Goal: Task Accomplishment & Management: Manage account settings

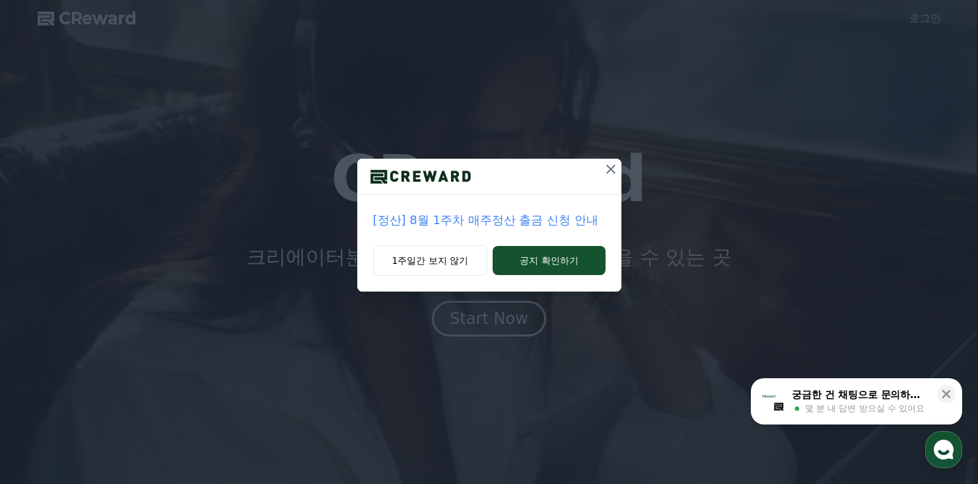
click at [612, 161] on icon at bounding box center [611, 169] width 16 height 16
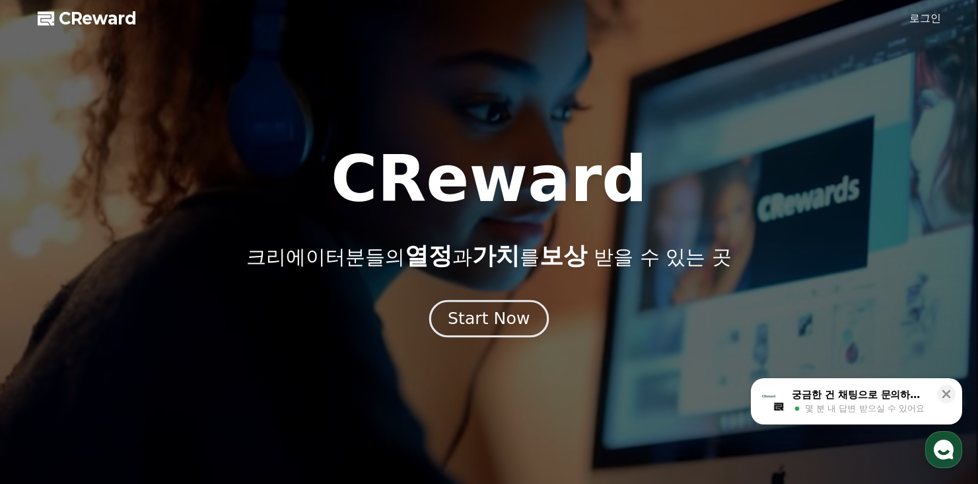
click at [501, 307] on div "Start Now" at bounding box center [489, 318] width 82 height 22
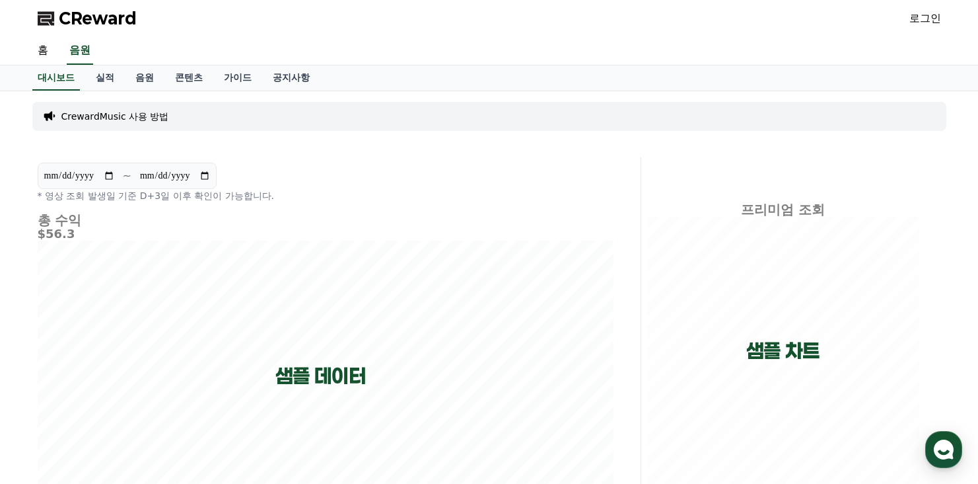
click at [937, 19] on link "로그인" at bounding box center [926, 19] width 32 height 16
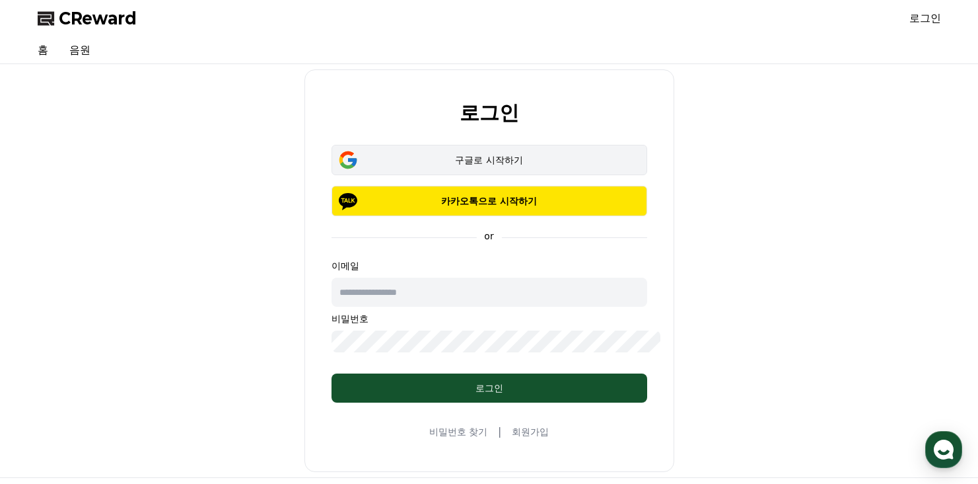
click at [462, 153] on div "구글로 시작하기" at bounding box center [489, 159] width 277 height 13
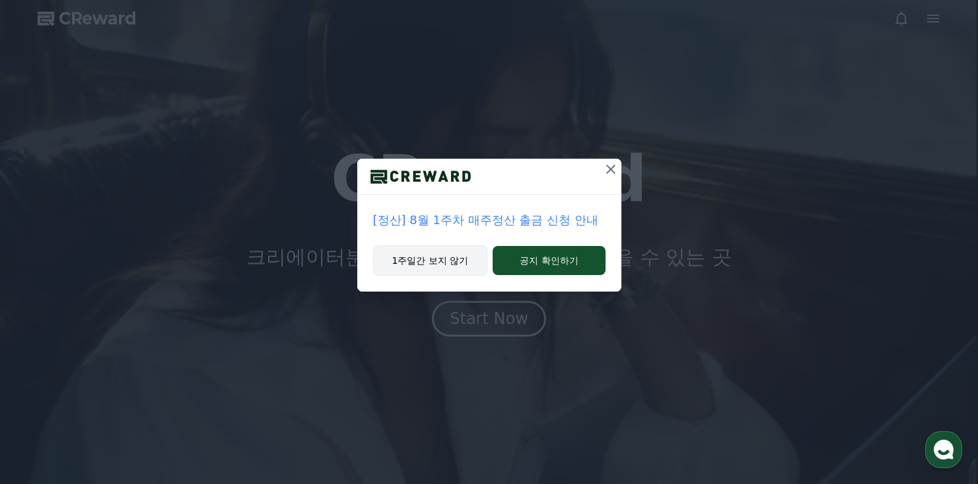
click at [426, 245] on button "1주일간 보지 않기" at bounding box center [430, 260] width 115 height 30
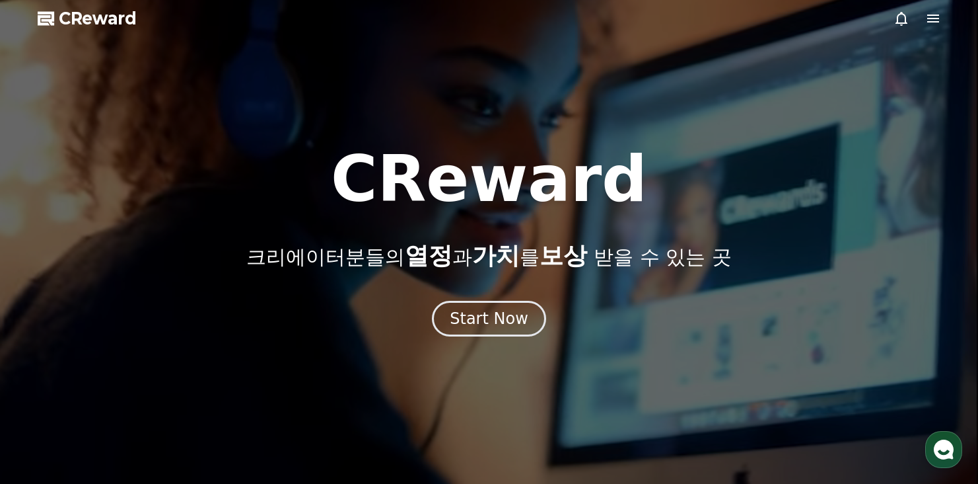
click at [933, 18] on icon at bounding box center [933, 19] width 16 height 16
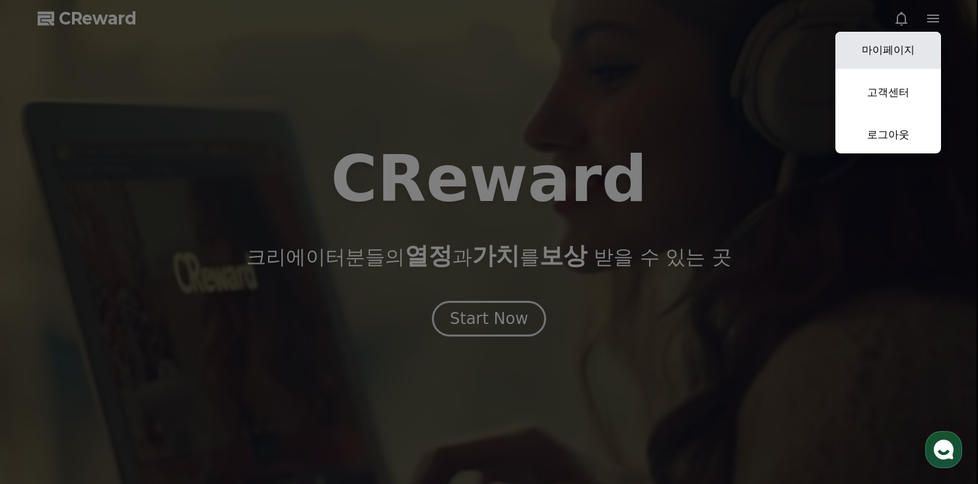
click at [884, 40] on link "마이페이지" at bounding box center [889, 50] width 106 height 37
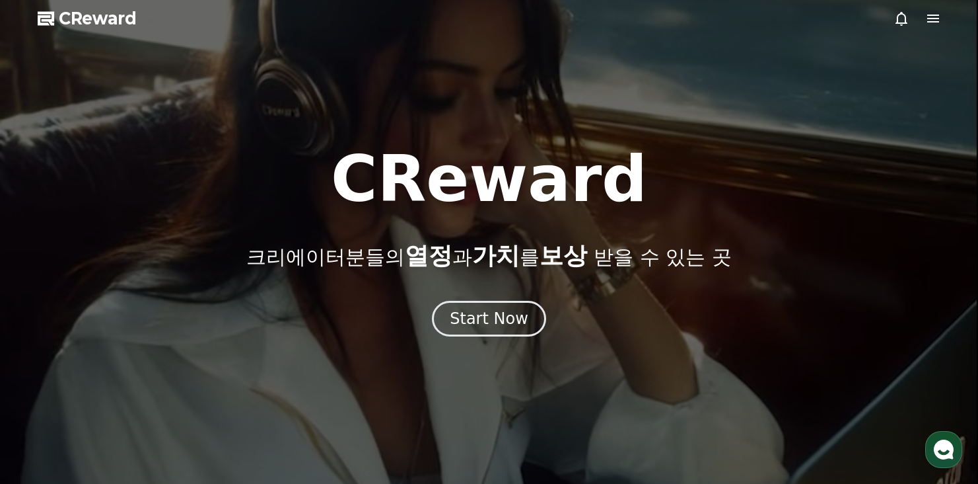
select select "**********"
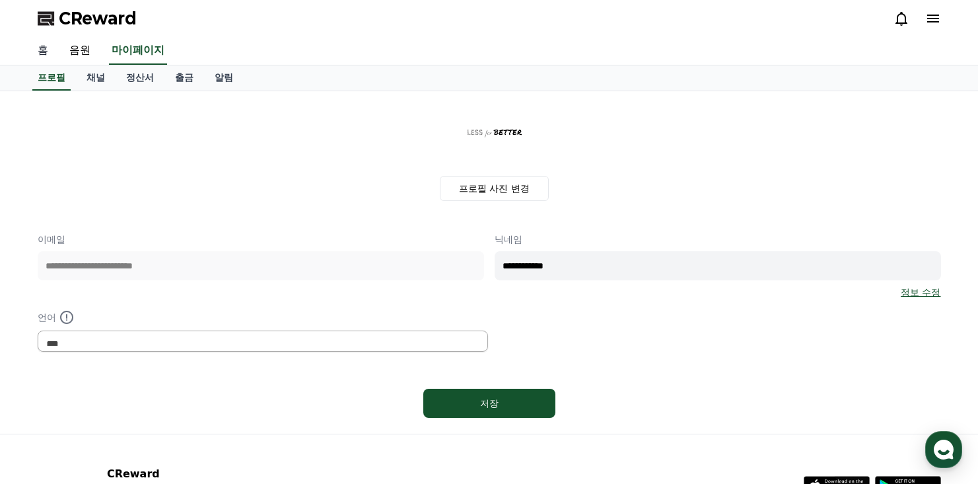
click at [44, 40] on link "홈" at bounding box center [43, 51] width 32 height 28
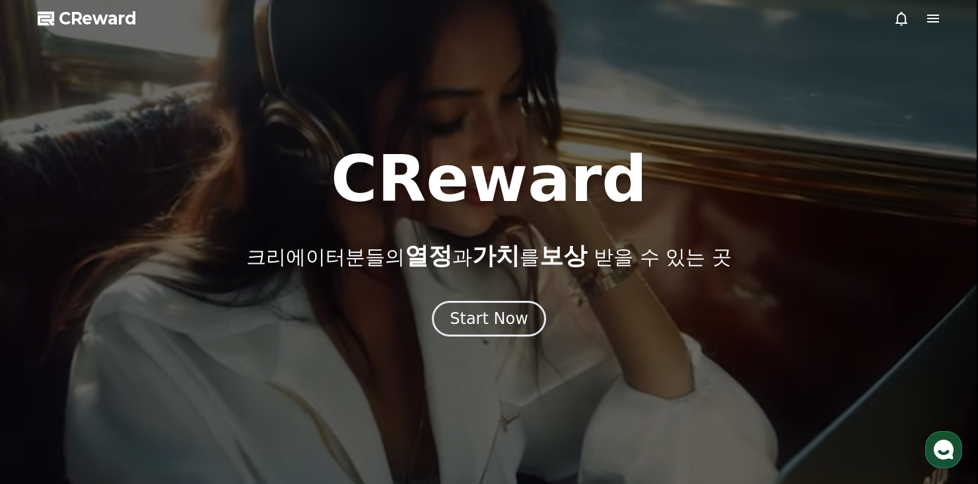
click at [943, 14] on div at bounding box center [489, 242] width 978 height 484
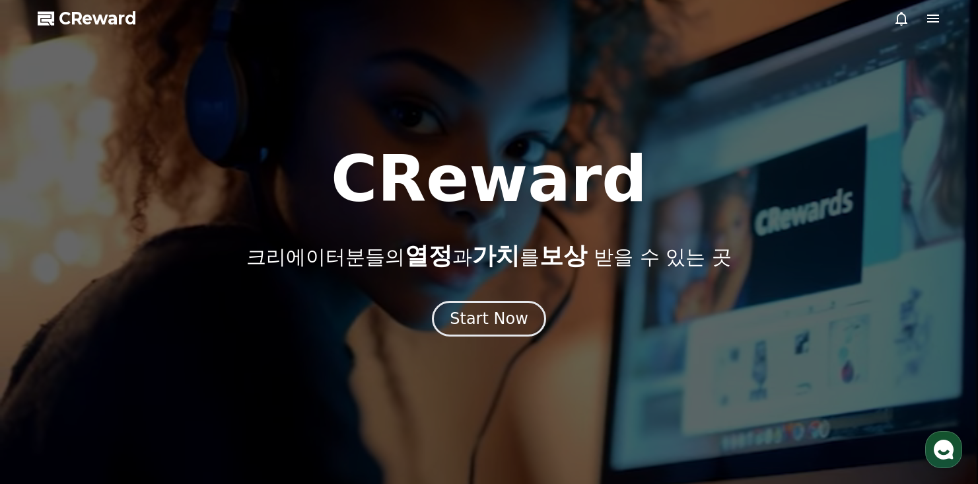
click at [938, 11] on icon at bounding box center [933, 19] width 16 height 16
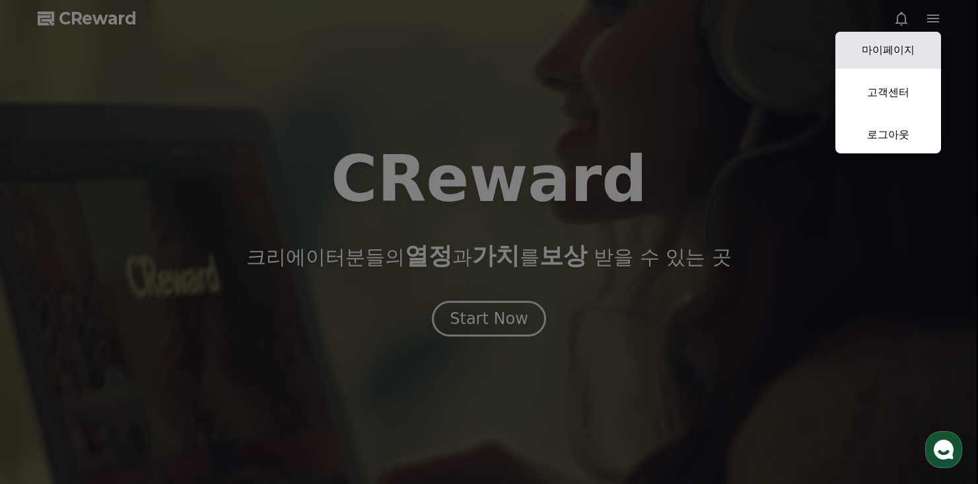
click at [931, 32] on link "마이페이지" at bounding box center [889, 50] width 106 height 37
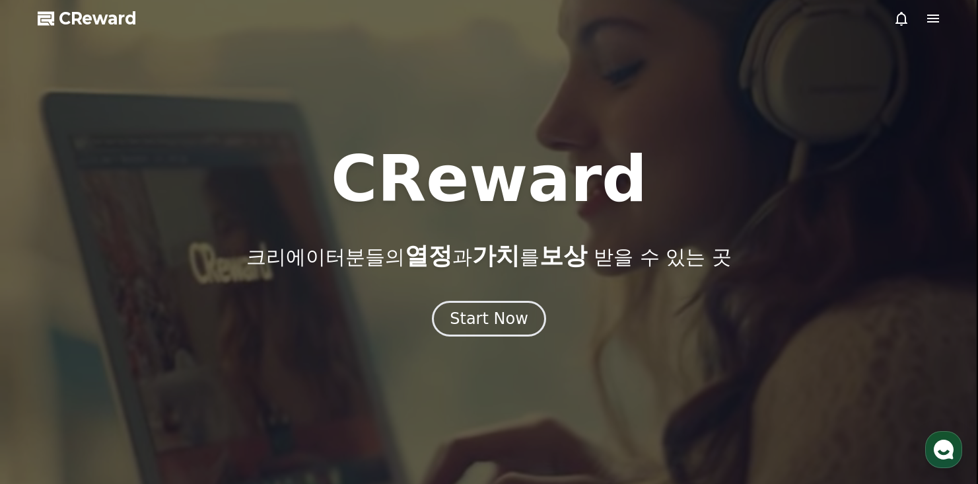
select select "**********"
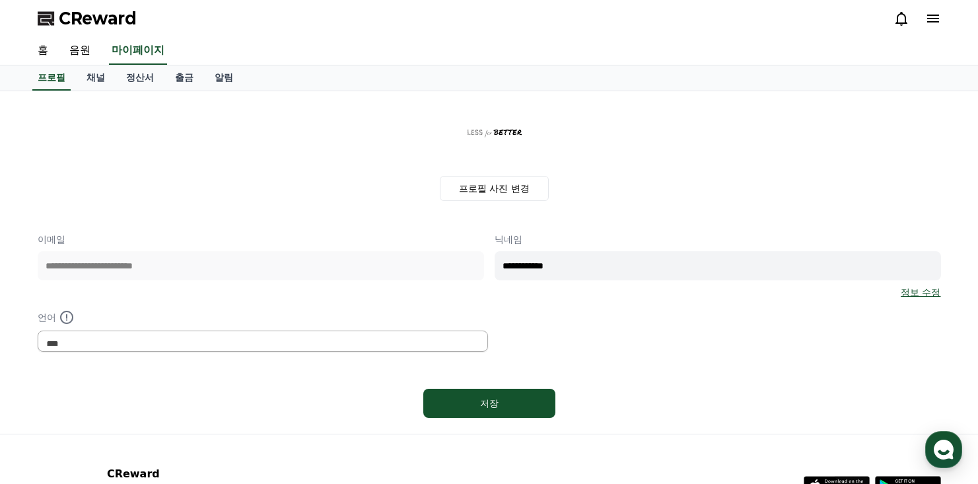
click at [940, 12] on icon at bounding box center [933, 19] width 16 height 16
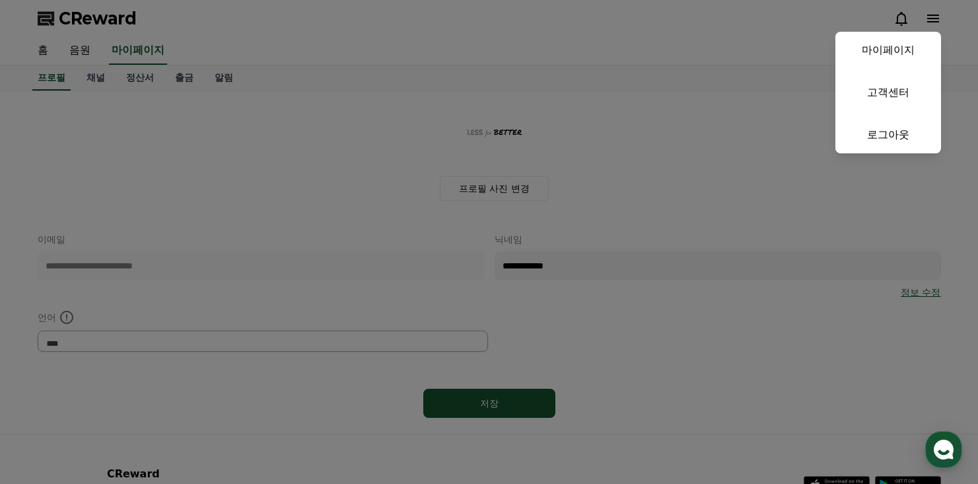
click at [939, 13] on button "close" at bounding box center [489, 242] width 978 height 484
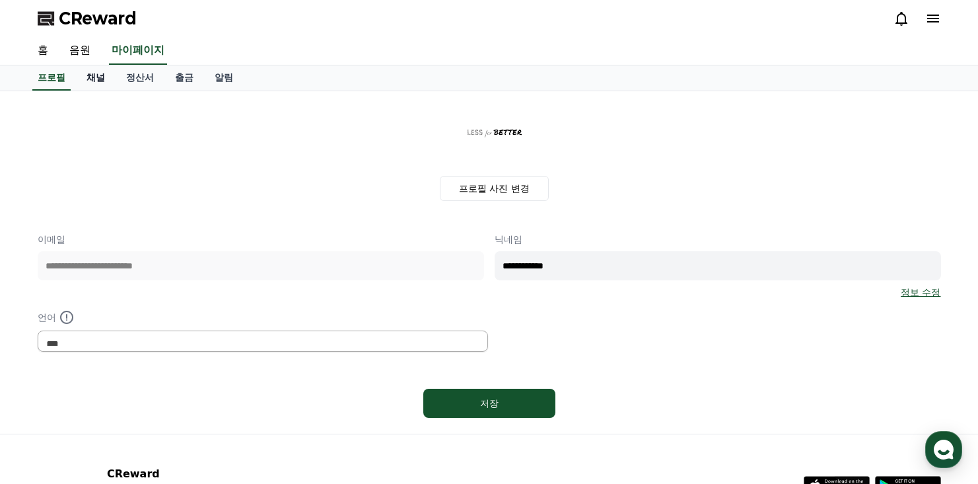
click at [76, 65] on link "채널" at bounding box center [96, 77] width 40 height 25
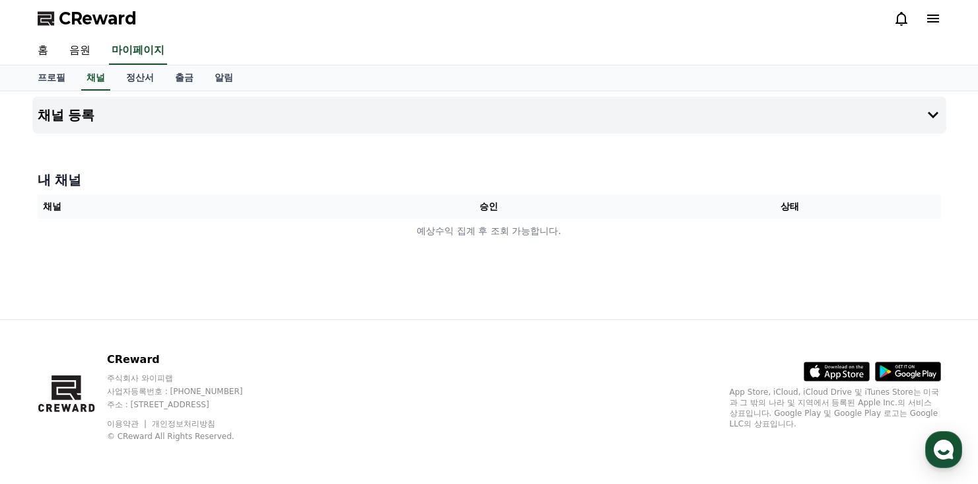
click at [201, 194] on th "채널" at bounding box center [188, 206] width 301 height 24
drag, startPoint x: 421, startPoint y: 174, endPoint x: 421, endPoint y: 185, distance: 10.6
click at [421, 185] on div "내 채널 채널 승인 상태 예상수익 집계 후 조회 가능합니다." at bounding box center [489, 206] width 914 height 83
click at [832, 96] on button "채널 등록" at bounding box center [489, 114] width 914 height 37
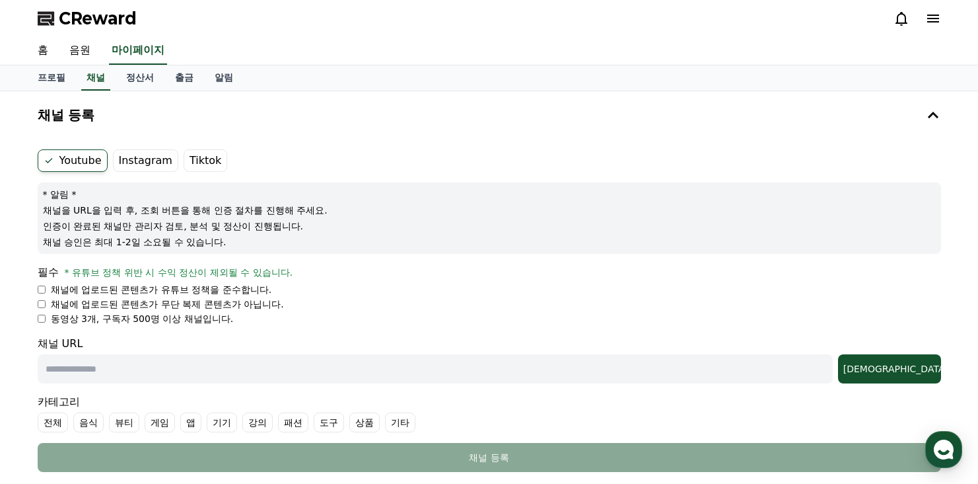
click at [100, 144] on div "Youtube Instagram Tiktok * 알림 * 채널을 URL을 입력 후, 조회 버튼을 통해 인증 절차를 진행해 주세요. 인증이 완료…" at bounding box center [489, 310] width 914 height 333
click at [113, 149] on label "Instagram" at bounding box center [145, 160] width 65 height 22
click at [940, 11] on icon at bounding box center [933, 19] width 16 height 16
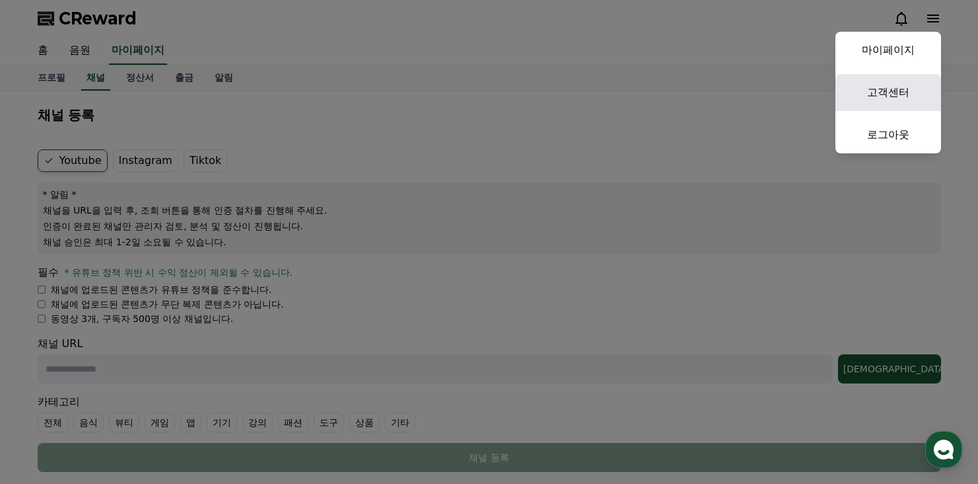
click at [911, 74] on link "고객센터" at bounding box center [889, 92] width 106 height 37
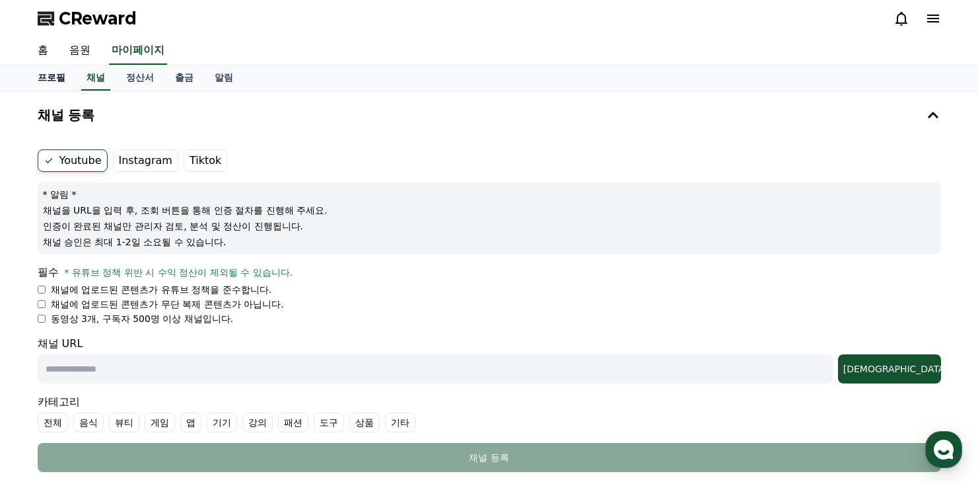
click at [37, 65] on link "프로필" at bounding box center [51, 77] width 49 height 25
select select "**********"
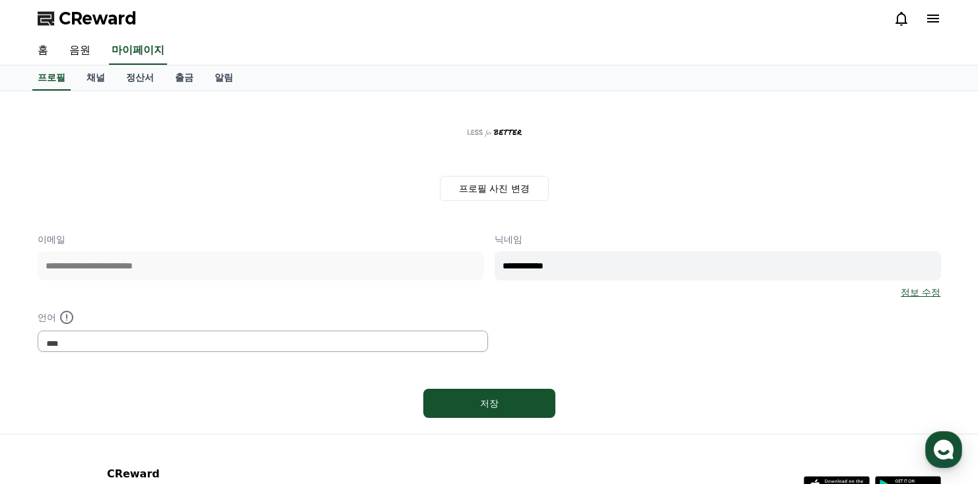
click at [929, 13] on icon at bounding box center [933, 19] width 16 height 16
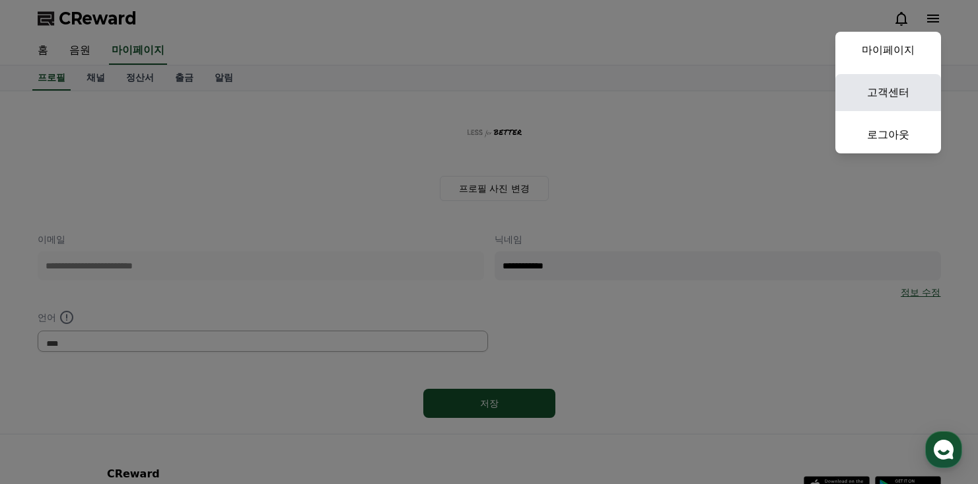
click at [915, 81] on link "고객센터" at bounding box center [889, 92] width 106 height 37
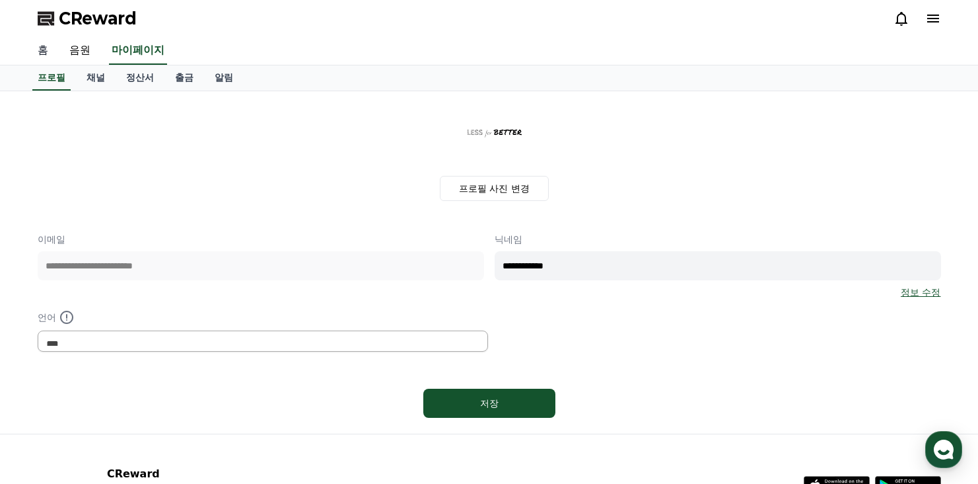
click at [40, 37] on link "홈" at bounding box center [43, 51] width 32 height 28
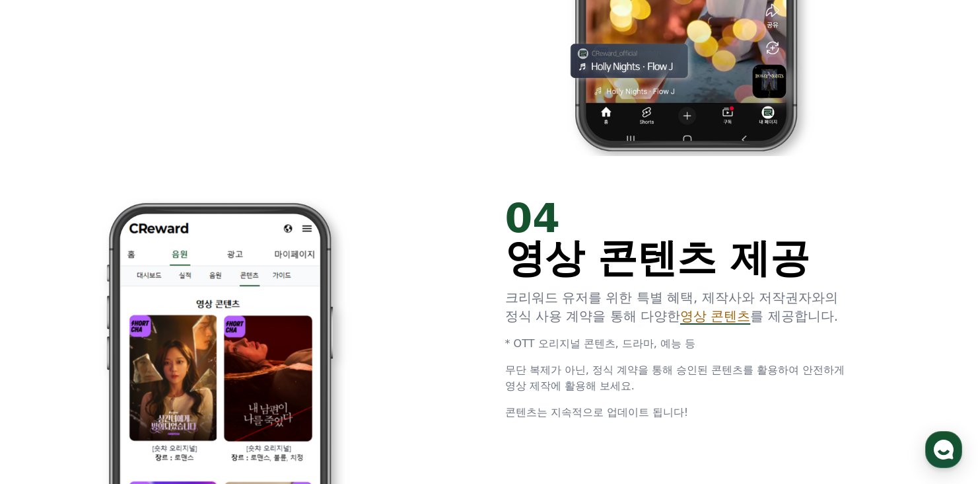
scroll to position [3461, 0]
